Goal: Task Accomplishment & Management: Complete application form

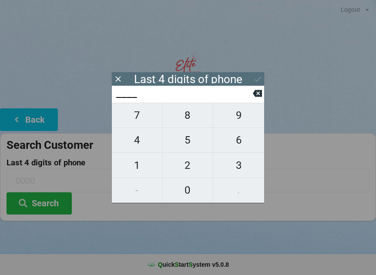
click at [190, 116] on span "8" at bounding box center [188, 115] width 50 height 18
type input "8___"
click at [244, 144] on span "6" at bounding box center [238, 140] width 51 height 18
type input "86__"
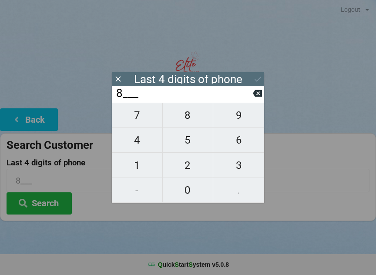
type input "86__"
click at [241, 136] on span "6" at bounding box center [238, 140] width 51 height 18
type input "866_"
click at [253, 94] on icon at bounding box center [257, 93] width 9 height 9
type input "86__"
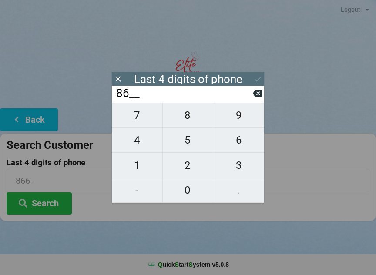
click at [241, 167] on span "3" at bounding box center [238, 165] width 51 height 18
type input "863_"
click at [194, 144] on span "5" at bounding box center [188, 140] width 50 height 18
type input "8635"
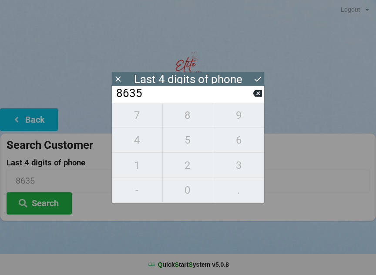
click at [191, 114] on div "7 8 9 4 5 6 1 2 3 - 0 ." at bounding box center [188, 153] width 152 height 100
click at [190, 119] on div "7 8 9 4 5 6 1 2 3 - 0 ." at bounding box center [188, 153] width 152 height 100
click at [252, 94] on input "8635" at bounding box center [184, 94] width 138 height 14
click at [255, 94] on icon at bounding box center [257, 93] width 9 height 7
click at [255, 95] on icon at bounding box center [257, 93] width 9 height 7
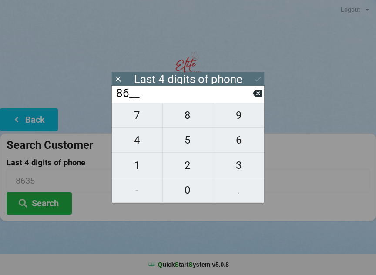
click at [255, 97] on icon at bounding box center [257, 93] width 9 height 7
click at [256, 97] on icon at bounding box center [257, 93] width 9 height 7
type input "____"
click at [243, 121] on span "9" at bounding box center [238, 115] width 51 height 18
type input "9___"
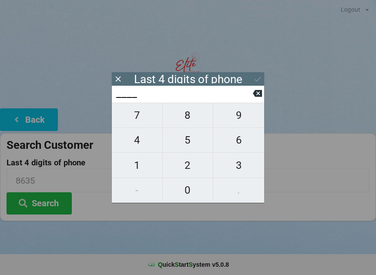
type input "9___"
click at [146, 168] on span "1" at bounding box center [137, 165] width 50 height 18
type input "91__"
click at [244, 139] on span "6" at bounding box center [238, 140] width 51 height 18
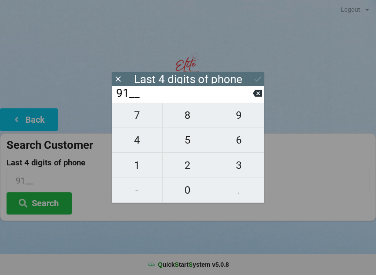
type input "916_"
click at [143, 144] on span "4" at bounding box center [137, 140] width 50 height 18
type input "9164"
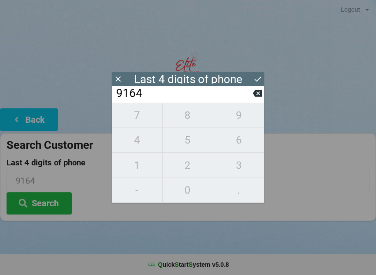
click at [262, 78] on icon at bounding box center [257, 78] width 9 height 9
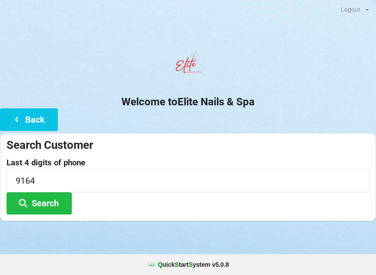
click at [27, 202] on icon at bounding box center [23, 202] width 10 height 7
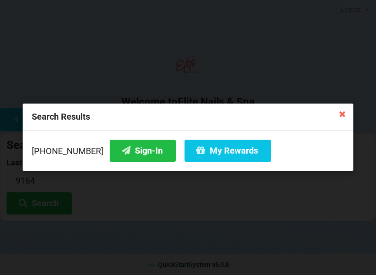
click at [146, 156] on button "Sign-In" at bounding box center [143, 151] width 66 height 22
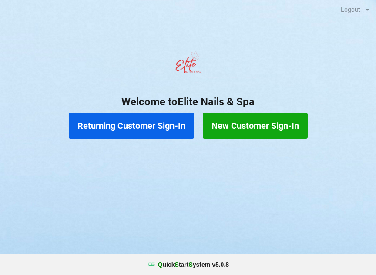
click at [283, 131] on button "New Customer Sign-In" at bounding box center [255, 126] width 105 height 26
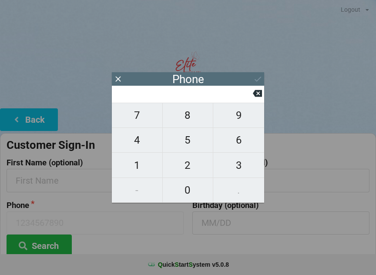
click at [237, 171] on span "3" at bounding box center [238, 165] width 51 height 18
type input "3"
click at [193, 166] on span "2" at bounding box center [188, 165] width 50 height 18
type input "32"
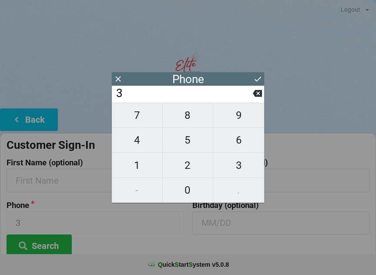
type input "32"
click at [141, 170] on span "1" at bounding box center [137, 165] width 50 height 18
type input "321"
click at [147, 143] on span "4" at bounding box center [137, 140] width 50 height 18
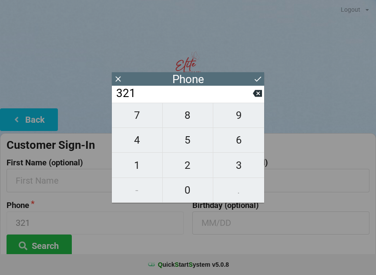
type input "3214"
click at [148, 145] on span "4" at bounding box center [137, 140] width 50 height 18
type input "32144"
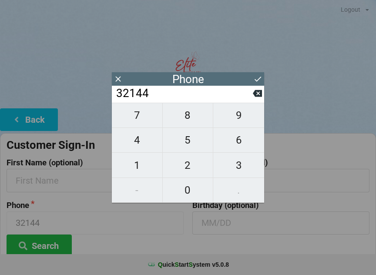
click at [147, 146] on span "4" at bounding box center [137, 140] width 50 height 18
type input "321444"
click at [178, 188] on span "0" at bounding box center [188, 190] width 50 height 18
type input "3214440"
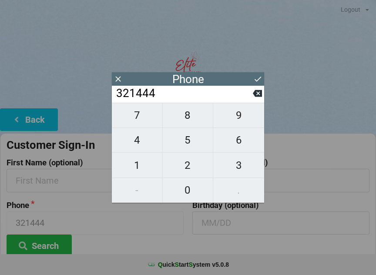
type input "3214440"
click at [179, 187] on span "0" at bounding box center [188, 190] width 50 height 18
type input "32144400"
click at [190, 140] on span "5" at bounding box center [188, 140] width 50 height 18
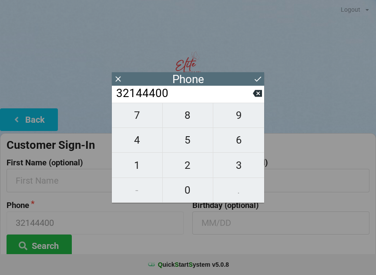
type input "321444005"
click at [137, 117] on span "7" at bounding box center [137, 115] width 50 height 18
type input "3214440057"
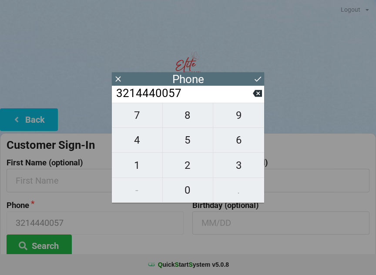
click at [257, 78] on icon at bounding box center [257, 78] width 9 height 9
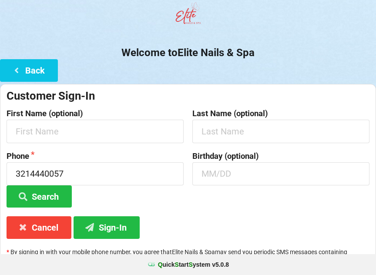
scroll to position [65, 0]
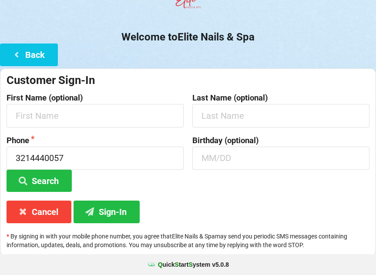
click at [55, 176] on button "Search" at bounding box center [39, 181] width 65 height 22
click at [50, 174] on button "Search" at bounding box center [39, 181] width 65 height 22
click at [127, 213] on button "Sign-In" at bounding box center [107, 212] width 66 height 22
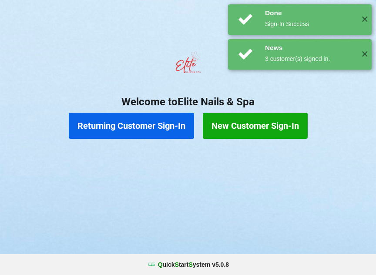
scroll to position [0, 0]
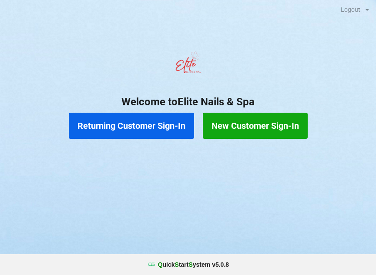
click at [267, 124] on button "New Customer Sign-In" at bounding box center [255, 126] width 105 height 26
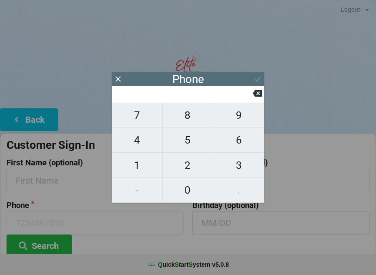
click at [197, 118] on span "8" at bounding box center [188, 115] width 50 height 18
type input "8"
click at [194, 141] on span "5" at bounding box center [188, 140] width 50 height 18
type input "85"
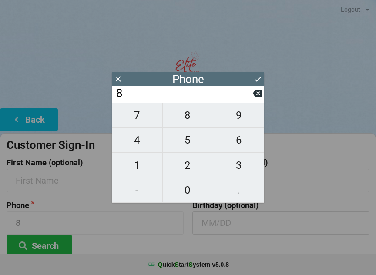
type input "85"
click at [190, 187] on span "0" at bounding box center [188, 190] width 50 height 18
type input "850"
click at [236, 161] on span "3" at bounding box center [238, 165] width 51 height 18
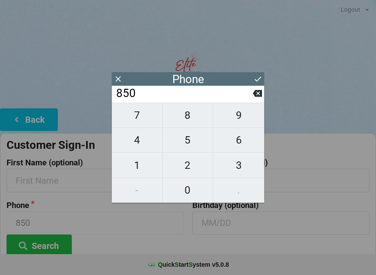
type input "8503"
click at [145, 166] on span "1" at bounding box center [137, 165] width 50 height 18
type input "85031"
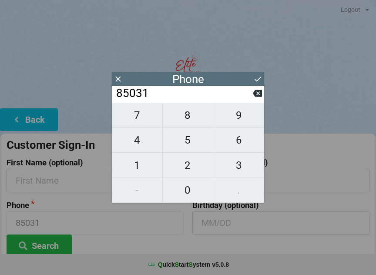
click at [248, 168] on span "3" at bounding box center [238, 165] width 51 height 18
type input "850313"
click at [188, 114] on span "8" at bounding box center [188, 115] width 50 height 18
type input "8503138"
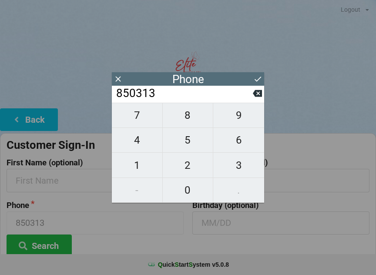
type input "8503138"
click at [191, 134] on span "5" at bounding box center [188, 140] width 50 height 18
type input "85031385"
click at [194, 162] on span "2" at bounding box center [188, 165] width 50 height 18
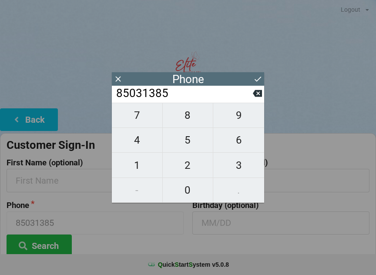
type input "850313852"
click at [144, 115] on span "7" at bounding box center [137, 115] width 50 height 18
type input "8503138527"
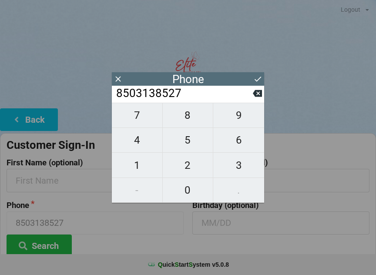
click at [258, 74] on button at bounding box center [257, 79] width 9 height 12
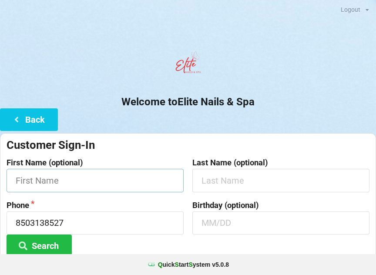
click at [116, 175] on input "text" at bounding box center [95, 180] width 177 height 23
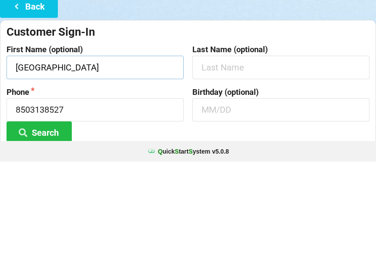
type input "[GEOGRAPHIC_DATA]"
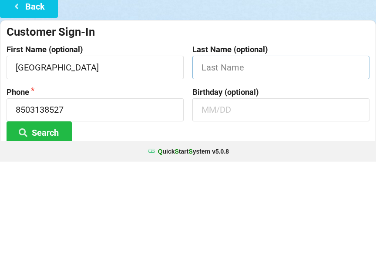
click at [266, 169] on input "text" at bounding box center [280, 180] width 177 height 23
type input "[PERSON_NAME]"
click at [133, 212] on input "8503138527" at bounding box center [95, 223] width 177 height 23
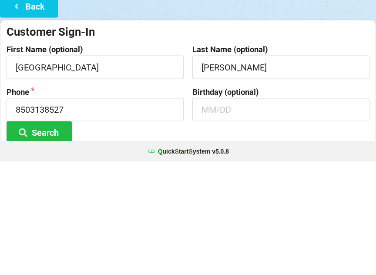
scroll to position [65, 0]
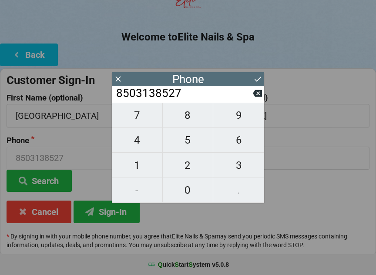
click at [257, 80] on icon at bounding box center [257, 78] width 9 height 9
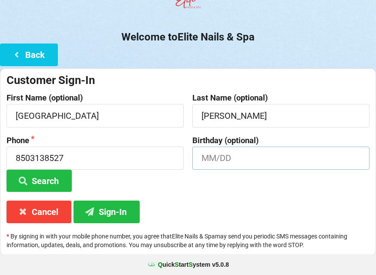
click at [240, 158] on input "text" at bounding box center [280, 158] width 177 height 23
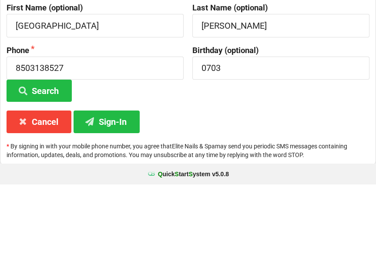
click at [97, 201] on button "Sign-In" at bounding box center [107, 212] width 66 height 22
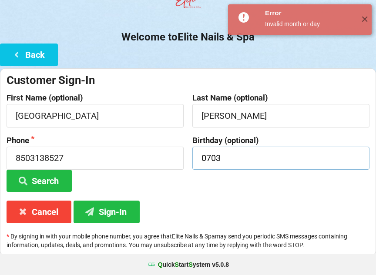
click at [269, 161] on input "0703" at bounding box center [280, 158] width 177 height 23
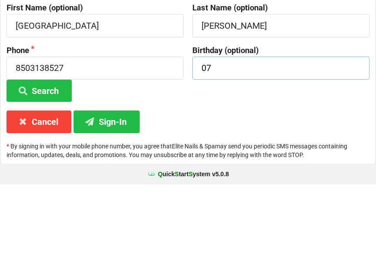
type input "0"
type input "O"
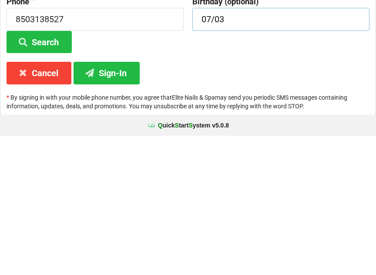
scroll to position [65, 0]
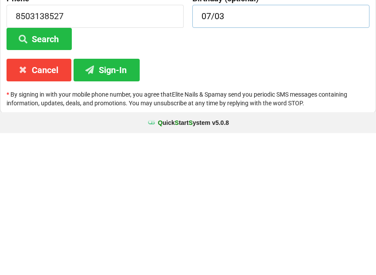
type input "07/03"
click at [127, 201] on button "Sign-In" at bounding box center [107, 212] width 66 height 22
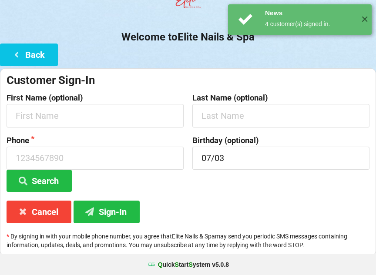
scroll to position [0, 0]
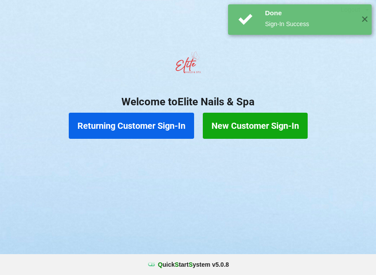
click at [362, 25] on div "✕" at bounding box center [364, 19] width 14 height 30
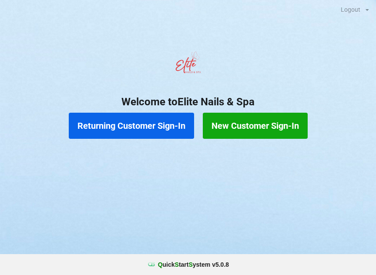
click at [362, 22] on div "Logout Logout Sign-In Welcome to Elite Nails & Spa Returning Customer Sign-In N…" at bounding box center [188, 82] width 376 height 165
